Goal: Find specific page/section: Find specific page/section

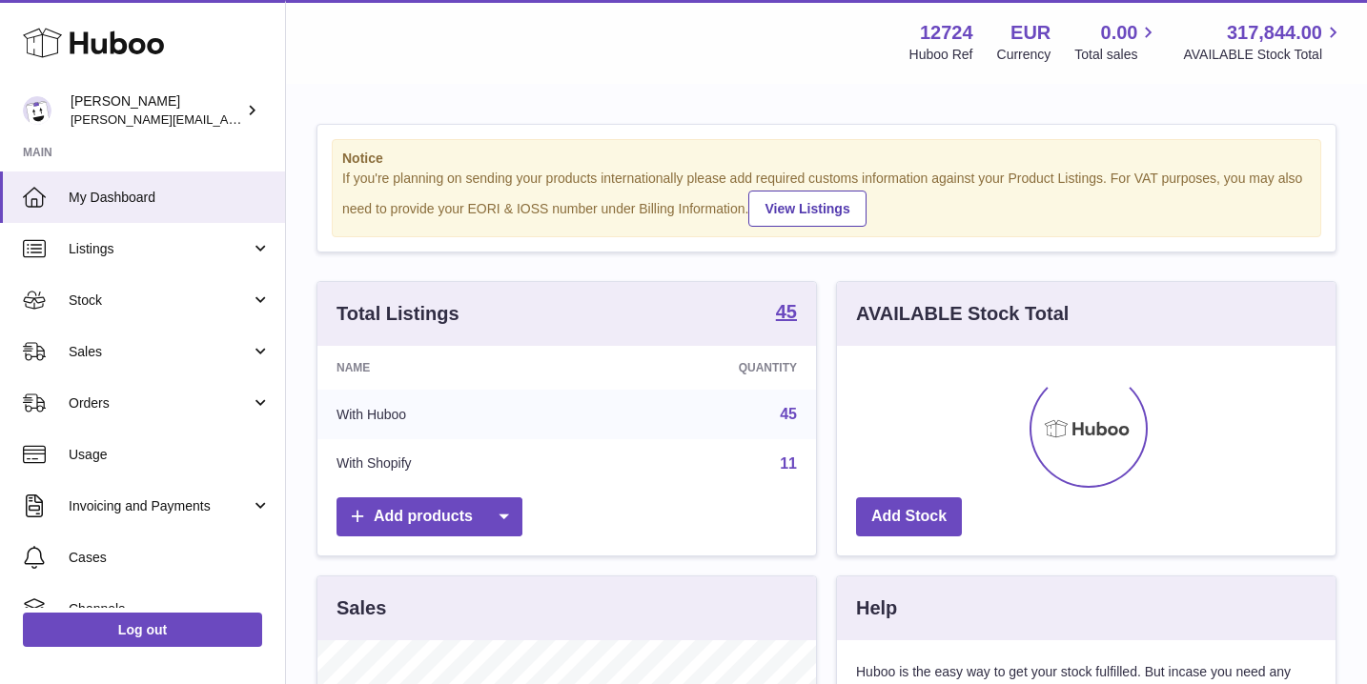
scroll to position [297, 498]
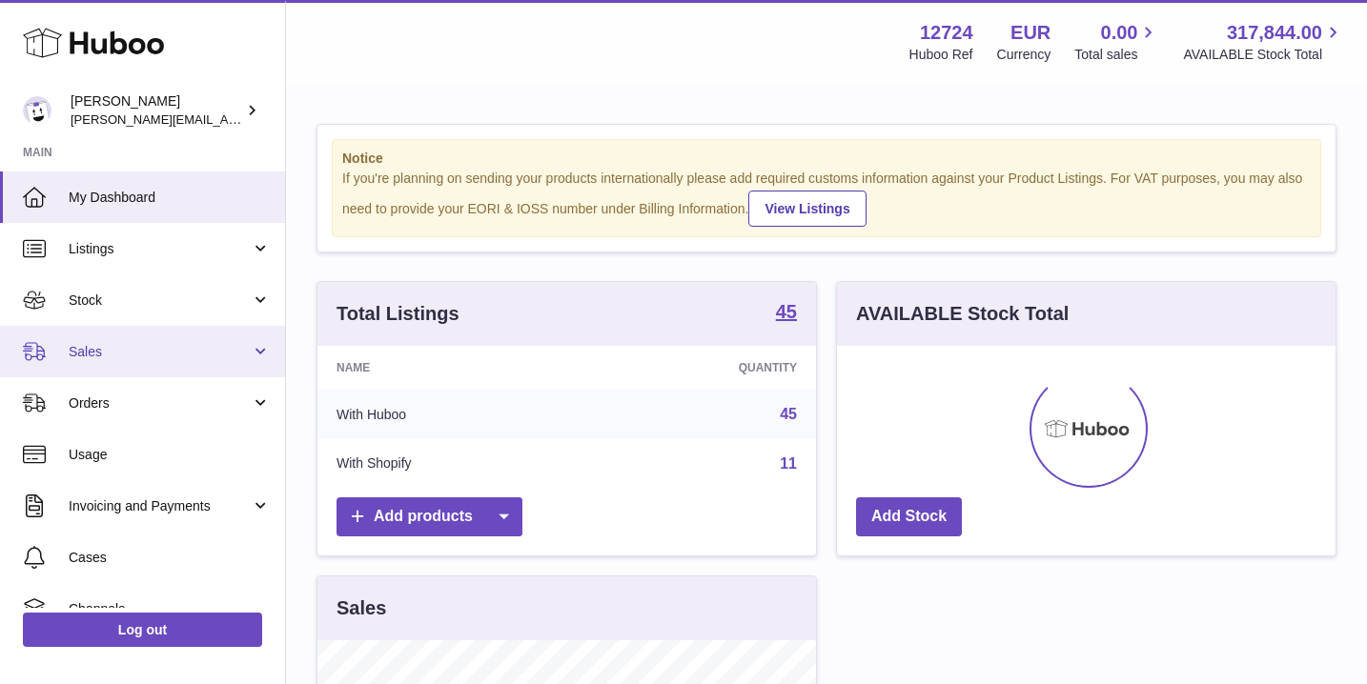
click at [108, 349] on span "Sales" at bounding box center [160, 352] width 182 height 18
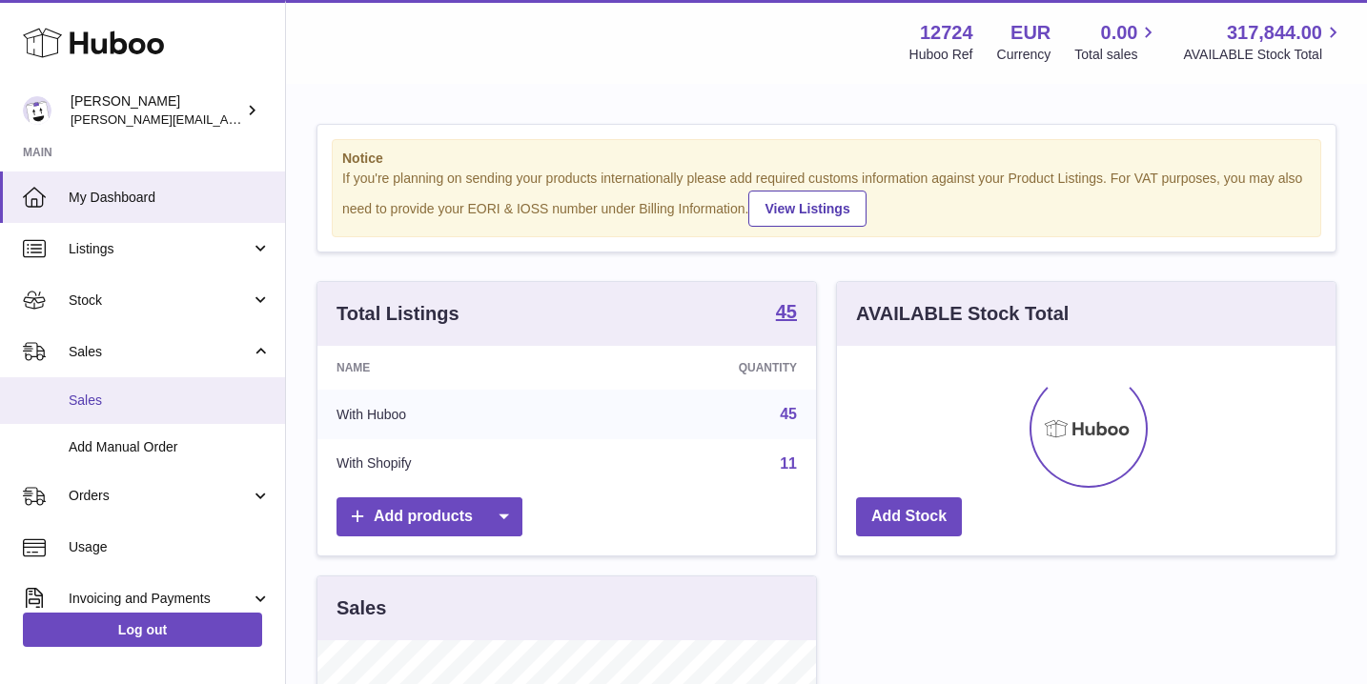
click at [94, 387] on link "Sales" at bounding box center [142, 400] width 285 height 47
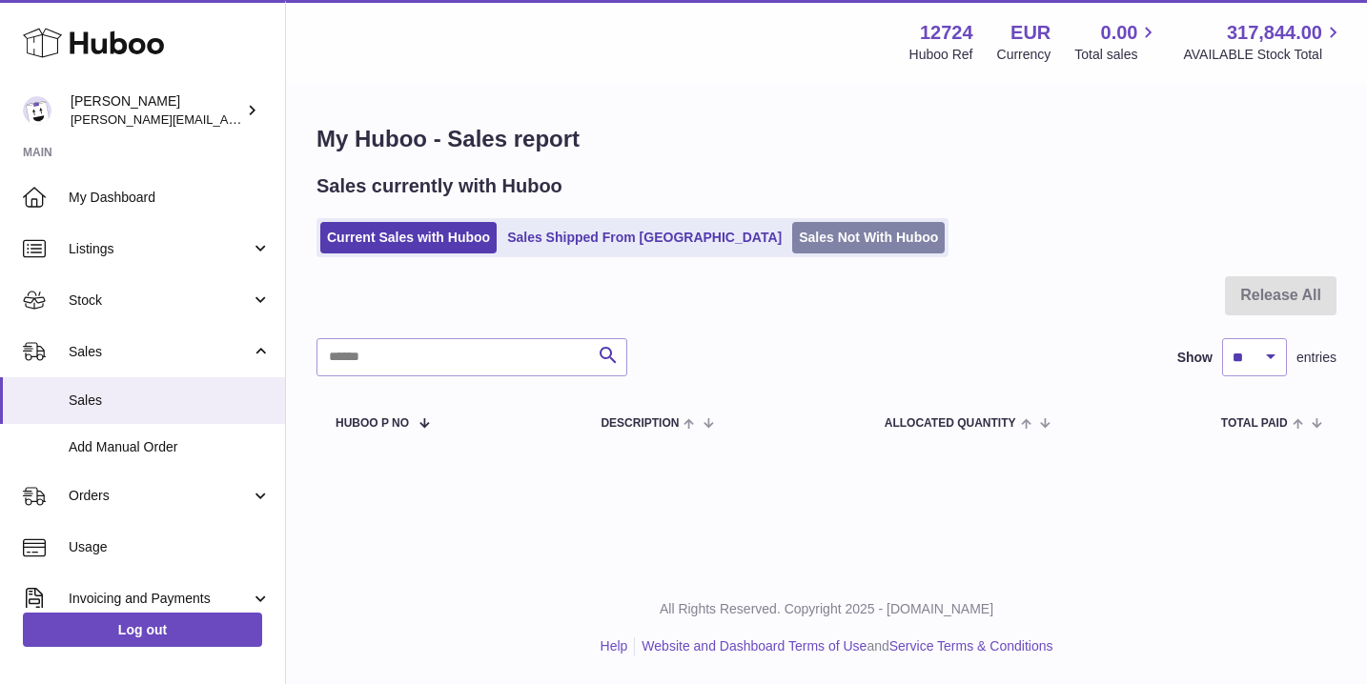
click at [792, 233] on link "Sales Not With Huboo" at bounding box center [868, 237] width 152 height 31
